Goal: Task Accomplishment & Management: Complete application form

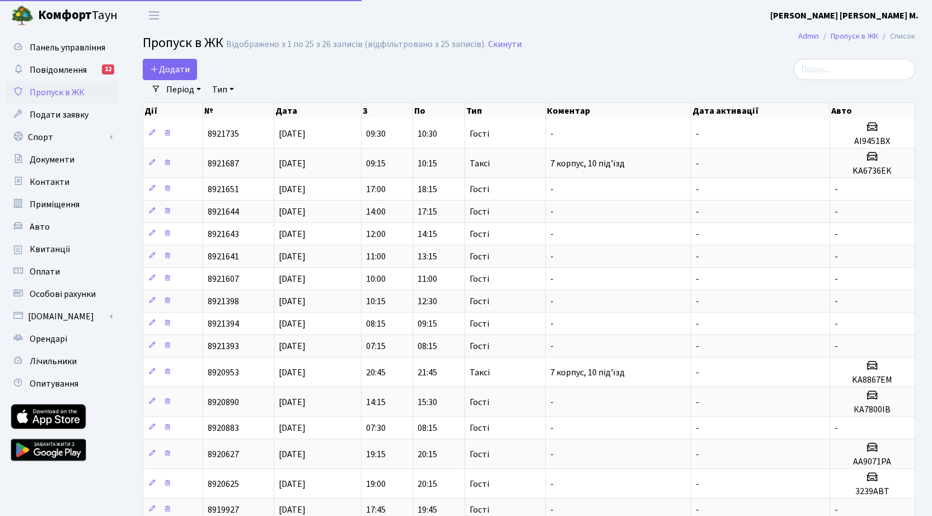
select select "25"
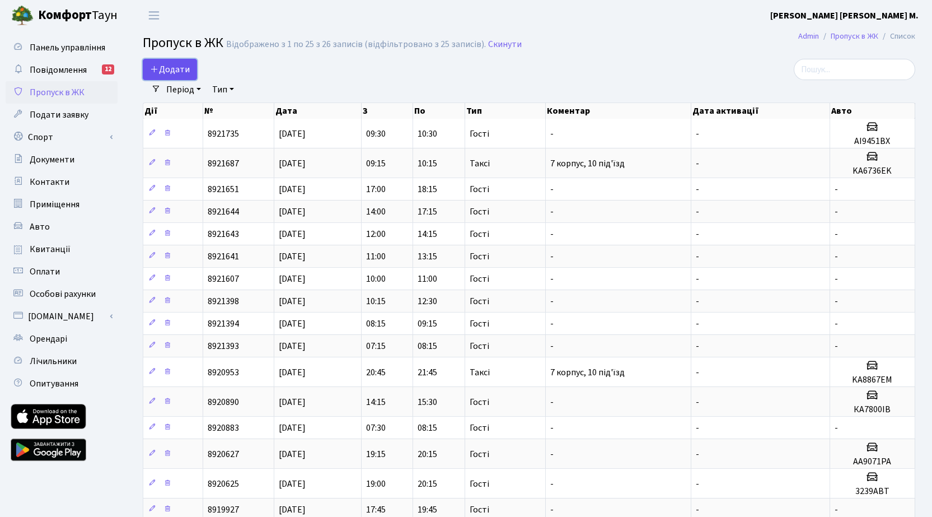
click at [176, 67] on span "Додати" at bounding box center [170, 69] width 40 height 12
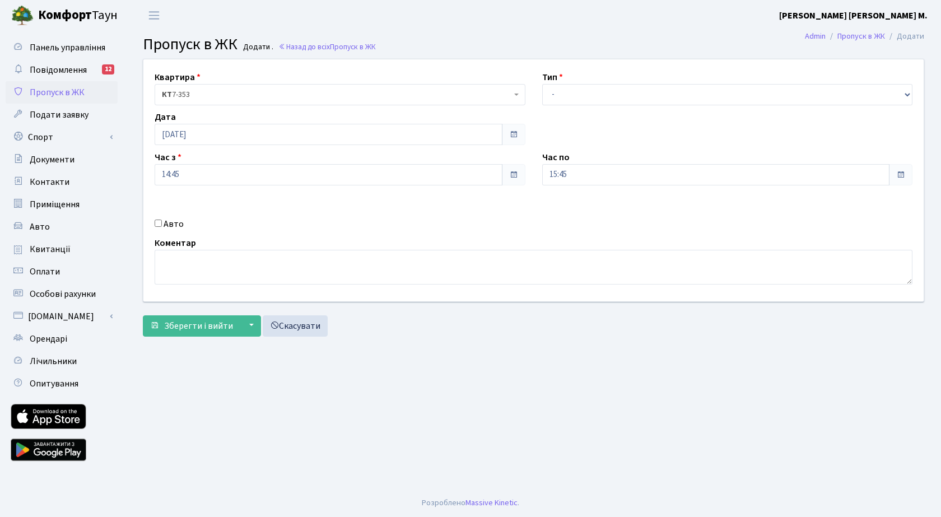
click at [167, 223] on label "Авто" at bounding box center [174, 223] width 20 height 13
click at [162, 223] on input "Авто" at bounding box center [158, 223] width 7 height 7
checkbox input "true"
paste input "КА7800ІВ"
type input "КА7800ІВ"
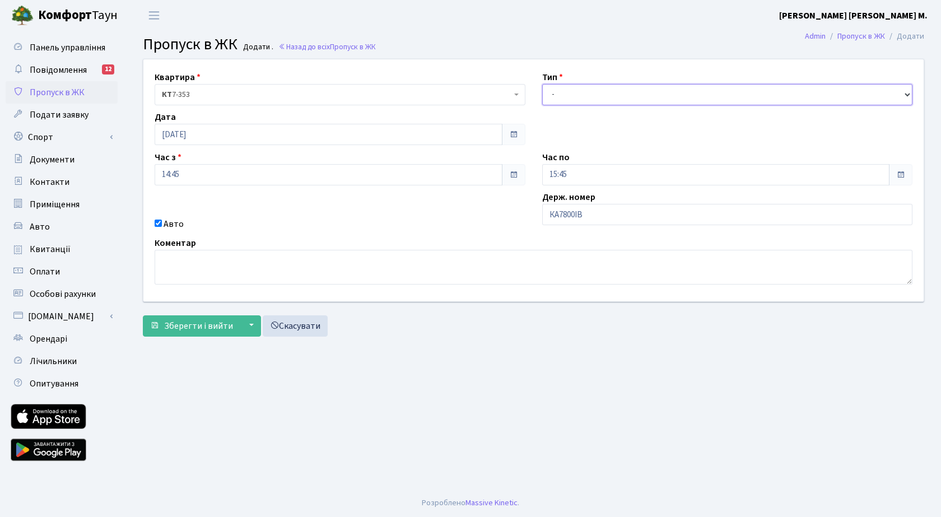
drag, startPoint x: 574, startPoint y: 93, endPoint x: 574, endPoint y: 104, distance: 11.2
click at [574, 93] on select "- Доставка Таксі Гості Сервіс" at bounding box center [727, 94] width 371 height 21
select select "3"
click at [542, 84] on select "- Доставка Таксі Гості Сервіс" at bounding box center [727, 94] width 371 height 21
click at [195, 331] on span "Зберегти і вийти" at bounding box center [198, 326] width 69 height 12
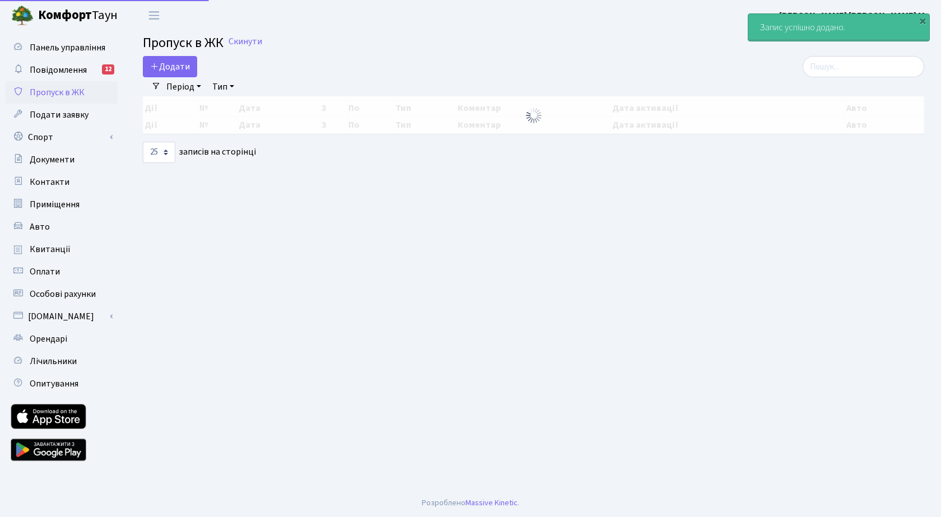
select select "25"
